Goal: Task Accomplishment & Management: Use online tool/utility

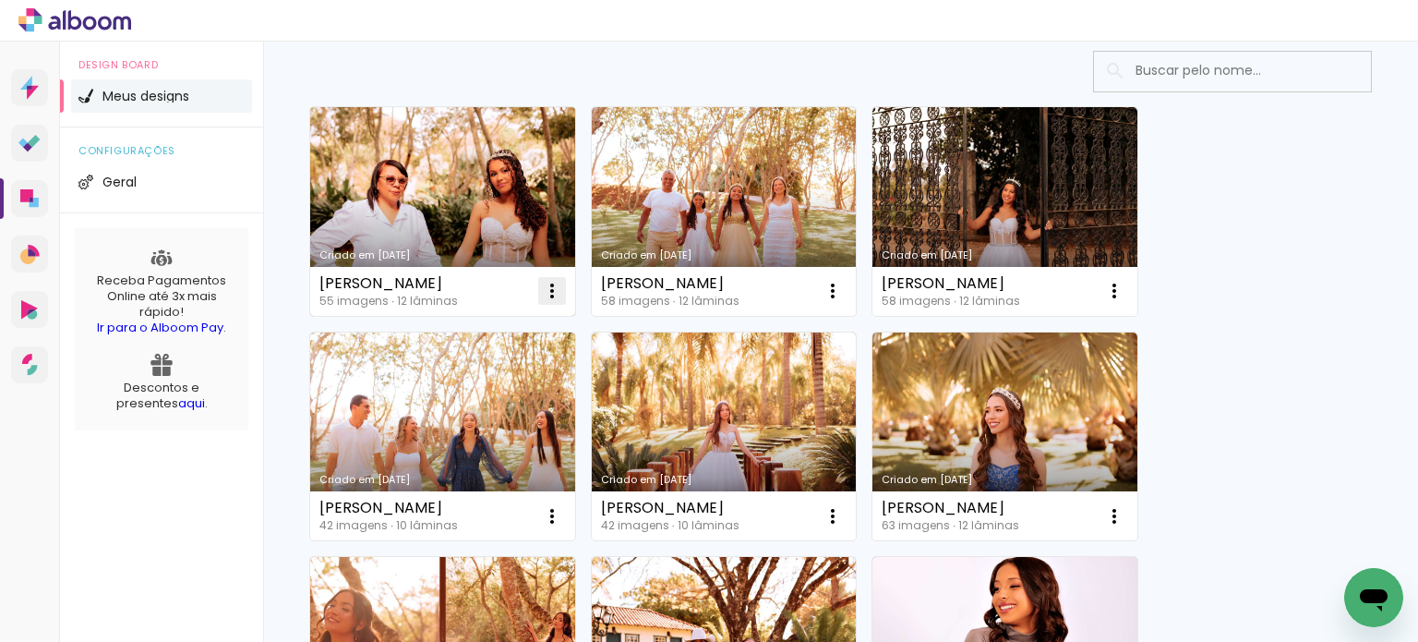
scroll to position [151, 0]
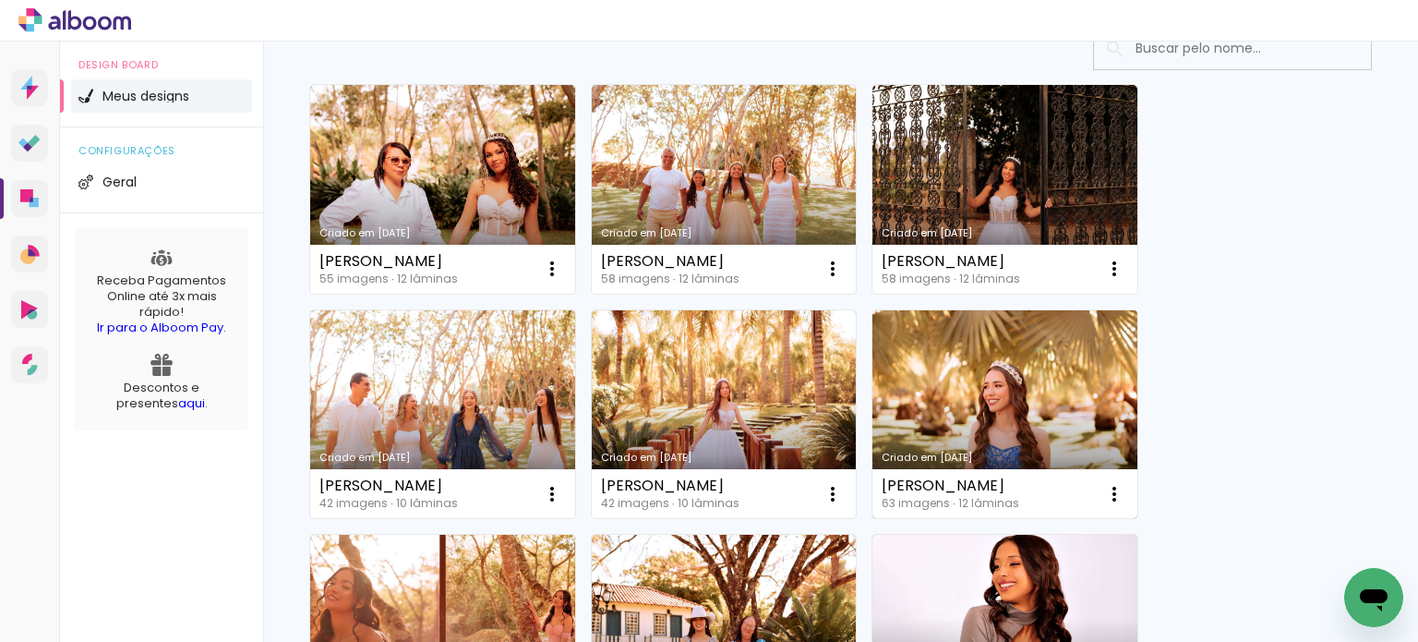
click at [1038, 407] on link "Criado em [DATE]" at bounding box center [1005, 414] width 265 height 209
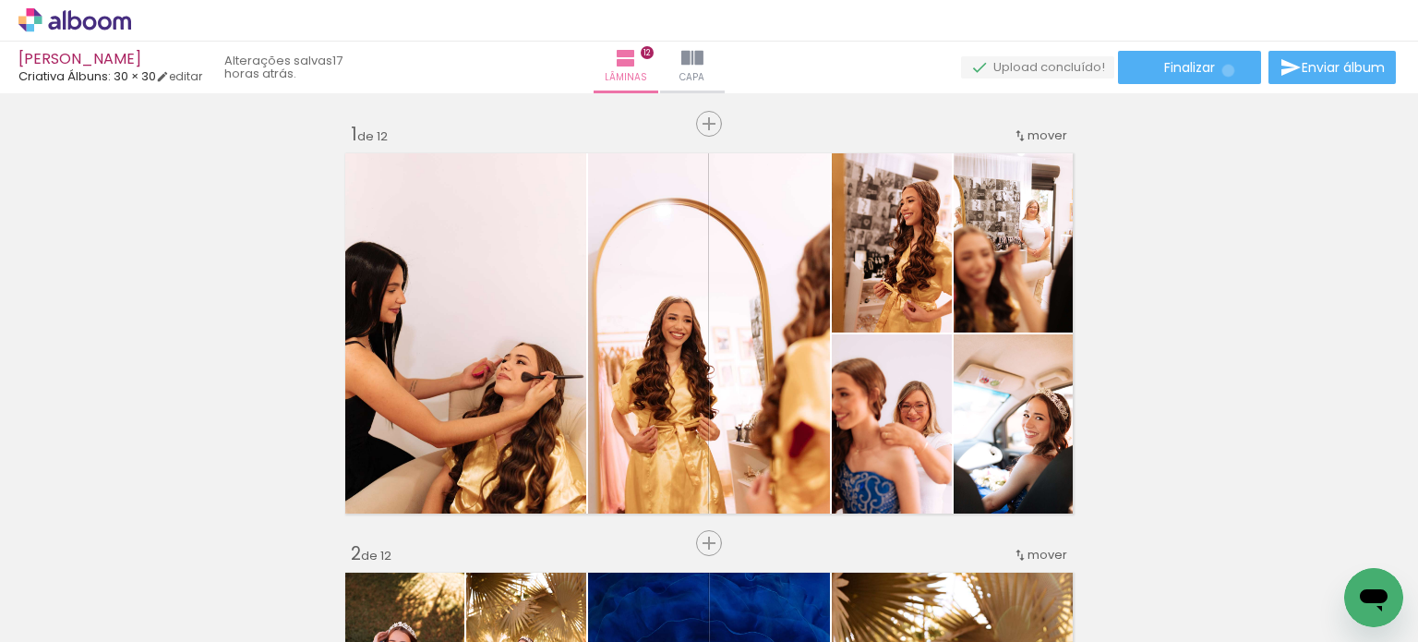
click at [1222, 70] on paper-button "Finalizar" at bounding box center [1189, 67] width 143 height 33
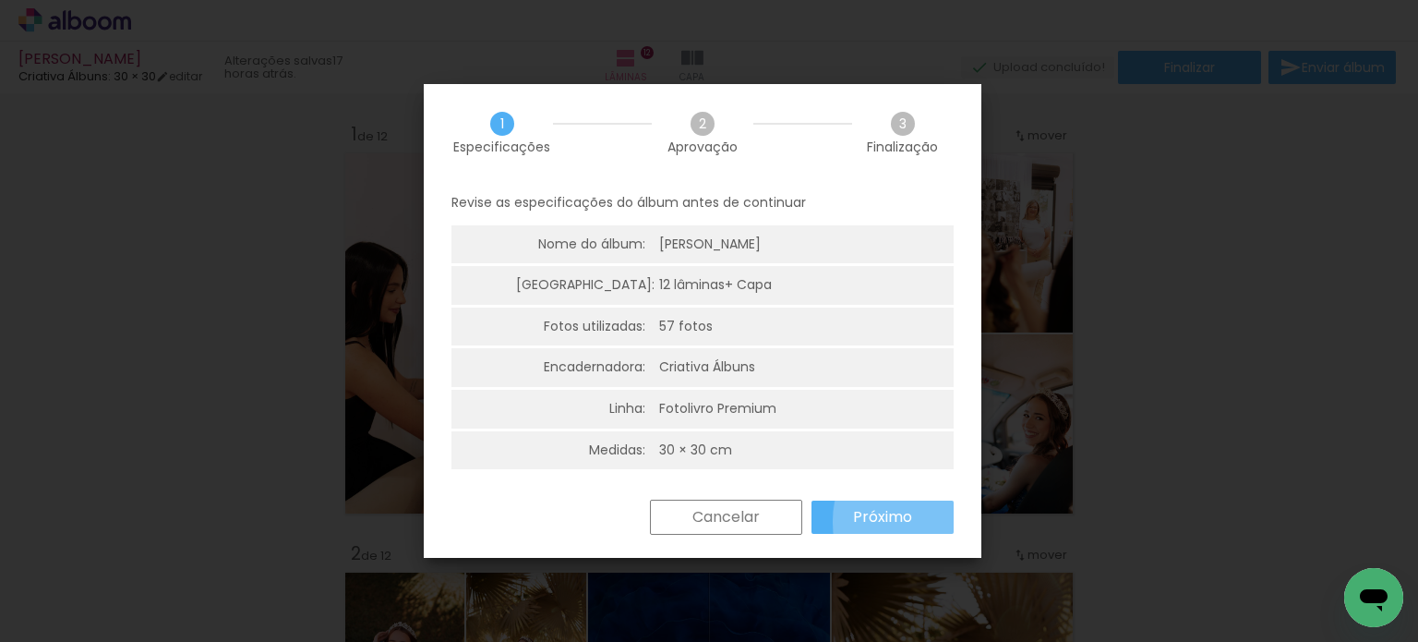
click at [931, 522] on paper-button "Próximo" at bounding box center [883, 517] width 142 height 33
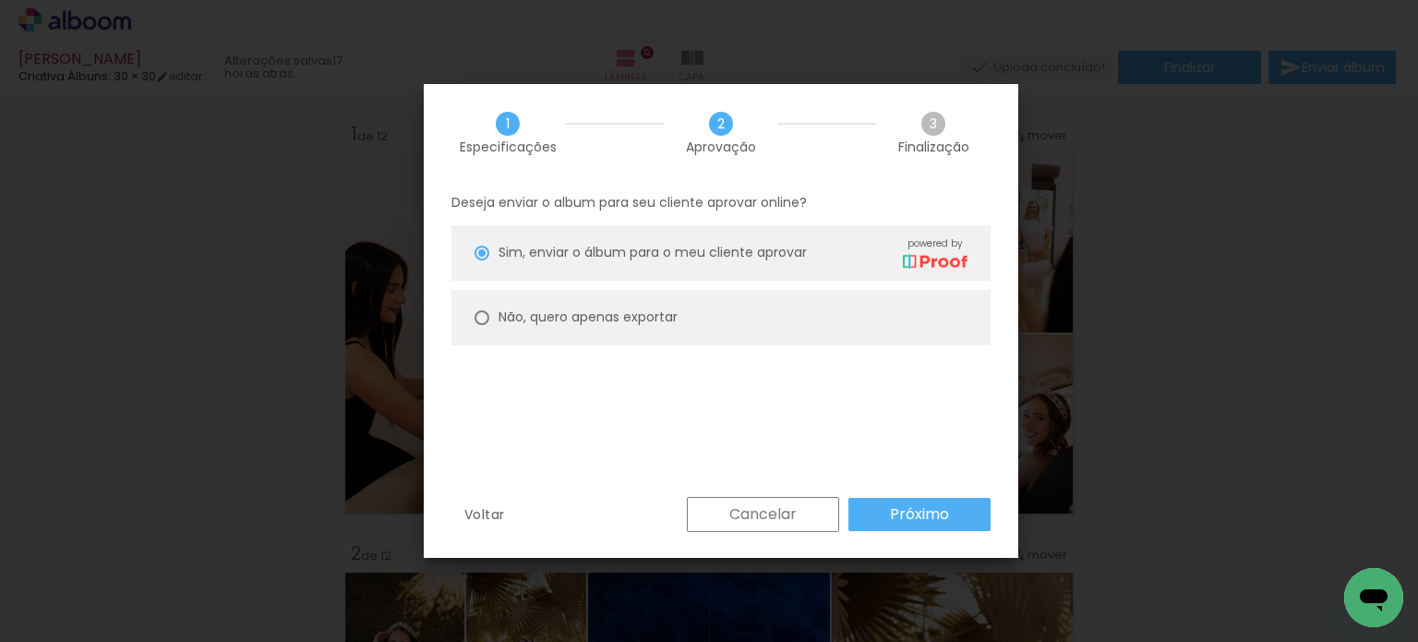
click at [0, 0] on slot "Próximo" at bounding box center [0, 0] width 0 height 0
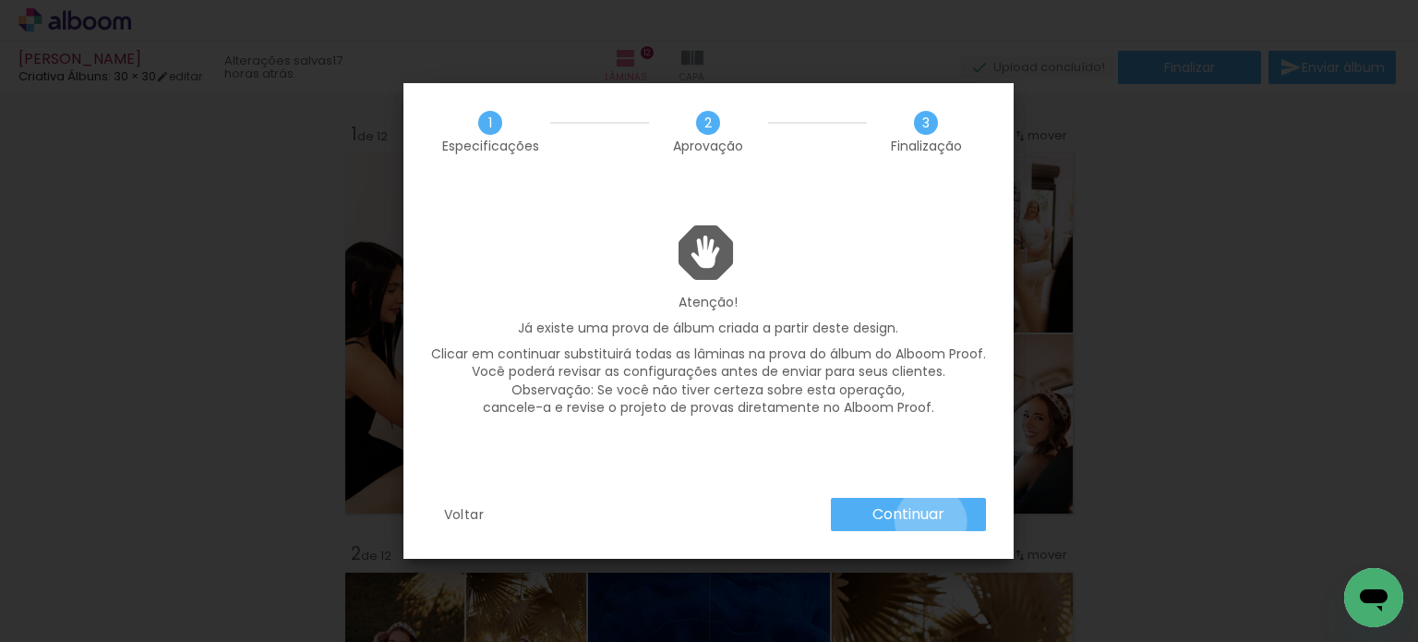
click at [0, 0] on slot "Continuar" at bounding box center [0, 0] width 0 height 0
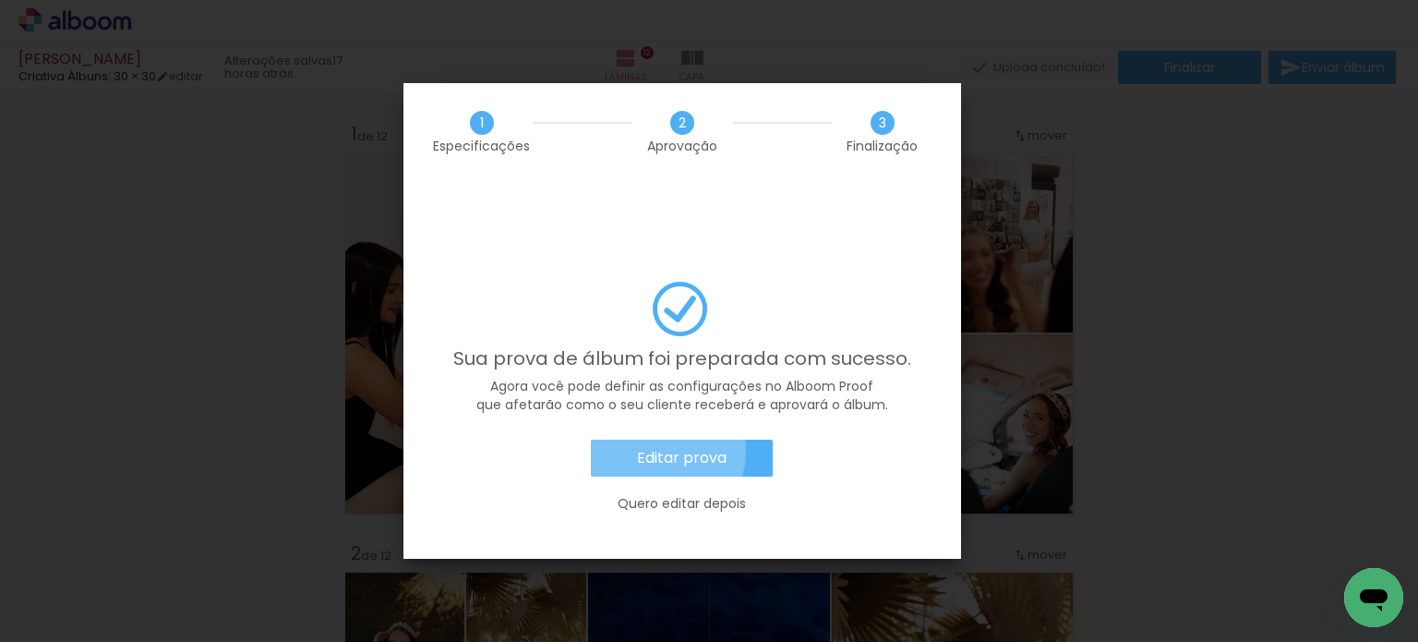
click at [0, 0] on slot "Editar prova" at bounding box center [0, 0] width 0 height 0
